Goal: Check status

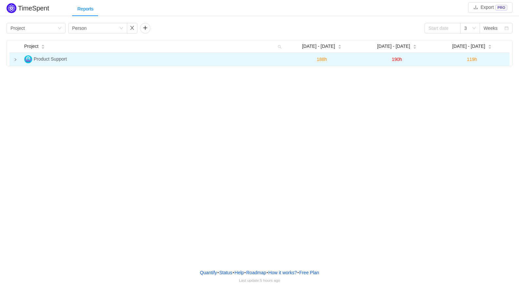
click at [13, 59] on td at bounding box center [16, 59] width 12 height 13
click at [15, 61] on icon "icon: loading" at bounding box center [16, 60] width 4 height 4
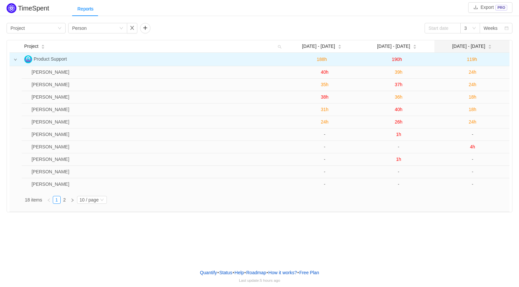
click at [488, 48] on icon "icon: caret-down" at bounding box center [490, 48] width 4 height 4
click at [488, 47] on icon "icon: caret-down" at bounding box center [490, 48] width 4 height 4
click at [445, 28] on input at bounding box center [443, 28] width 36 height 10
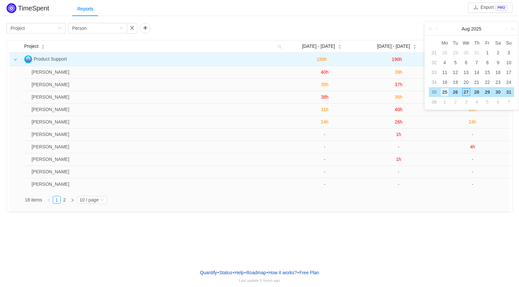
click at [446, 92] on div "25" at bounding box center [445, 92] width 8 height 8
type input "[DATE]"
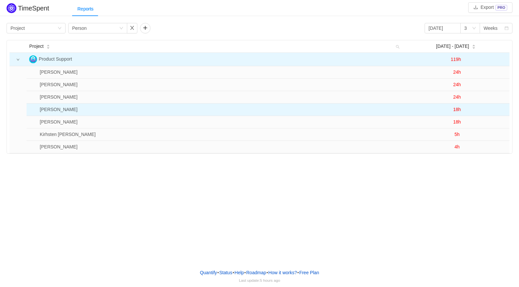
click at [457, 111] on span "18h" at bounding box center [457, 109] width 8 height 5
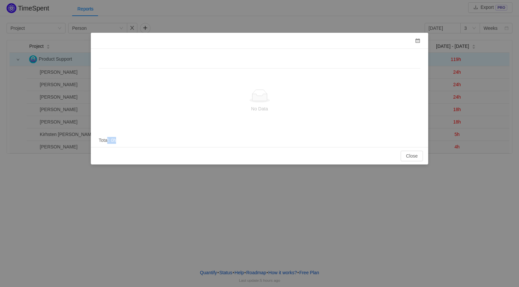
drag, startPoint x: 104, startPoint y: 138, endPoint x: 216, endPoint y: 132, distance: 111.4
click at [164, 138] on div "No Data Total: 0h" at bounding box center [260, 107] width 322 height 66
drag, startPoint x: 289, startPoint y: 111, endPoint x: 294, endPoint y: 109, distance: 5.0
click at [290, 111] on p "No Data" at bounding box center [259, 108] width 311 height 7
click at [413, 154] on button "Close" at bounding box center [412, 156] width 22 height 10
